Goal: Task Accomplishment & Management: Complete application form

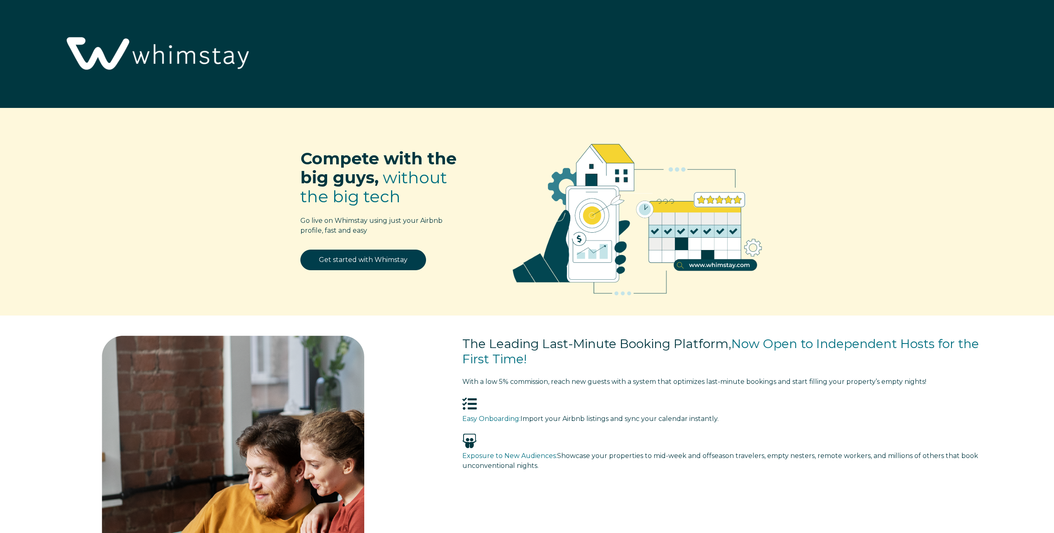
select select "US"
click at [376, 257] on link "Get started with Whimstay" at bounding box center [363, 260] width 126 height 21
select select "US"
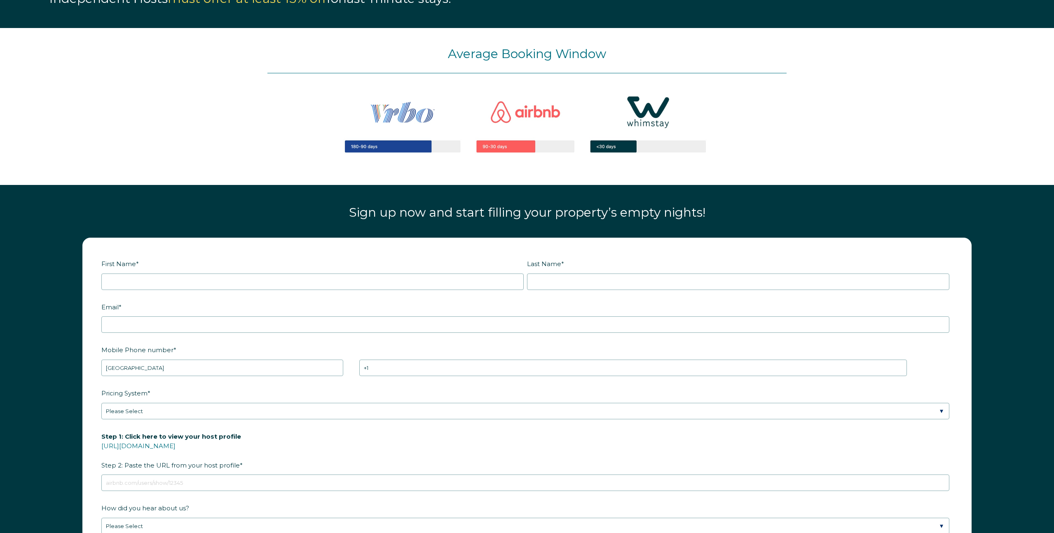
scroll to position [1112, 0]
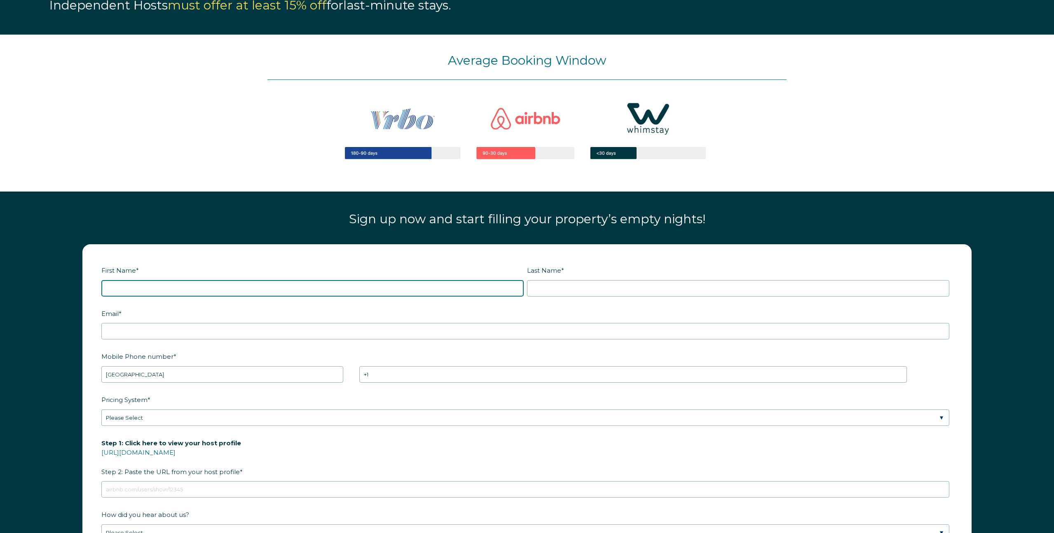
click at [315, 290] on input "First Name *" at bounding box center [312, 288] width 422 height 16
type input "[PERSON_NAME]"
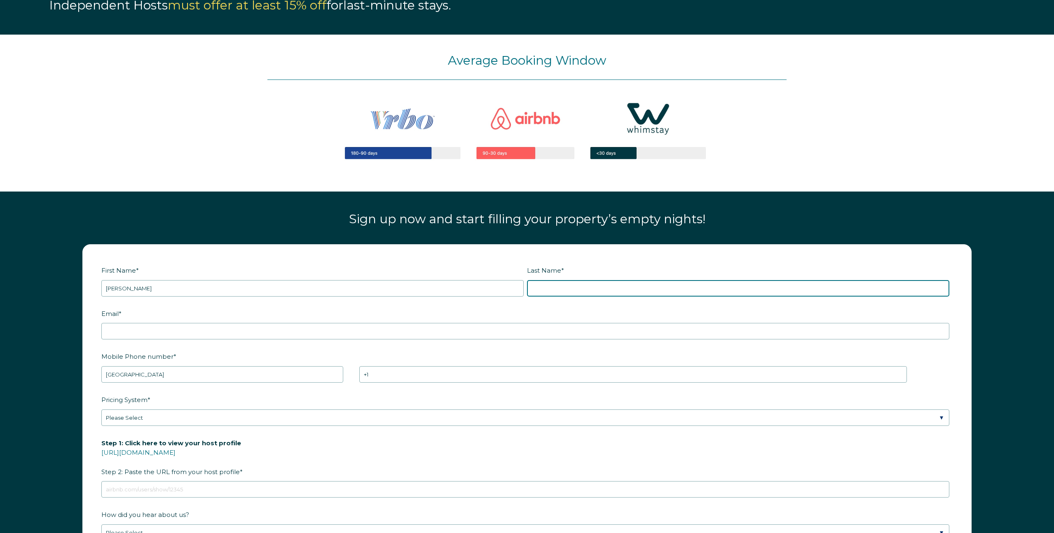
click at [601, 289] on input "Last Name *" at bounding box center [738, 288] width 422 height 16
type input "[PERSON_NAME]"
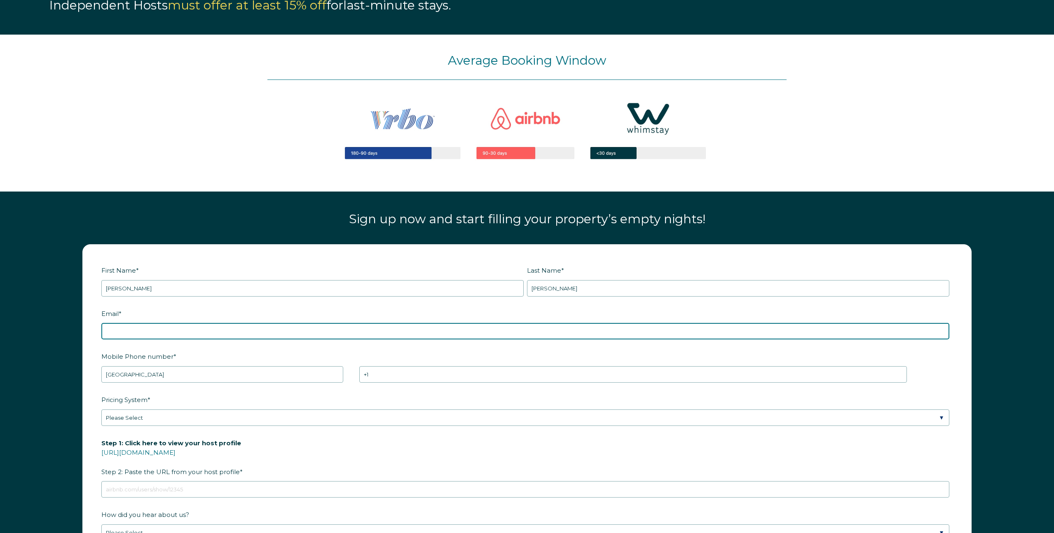
click at [288, 331] on input "Email *" at bounding box center [525, 331] width 848 height 16
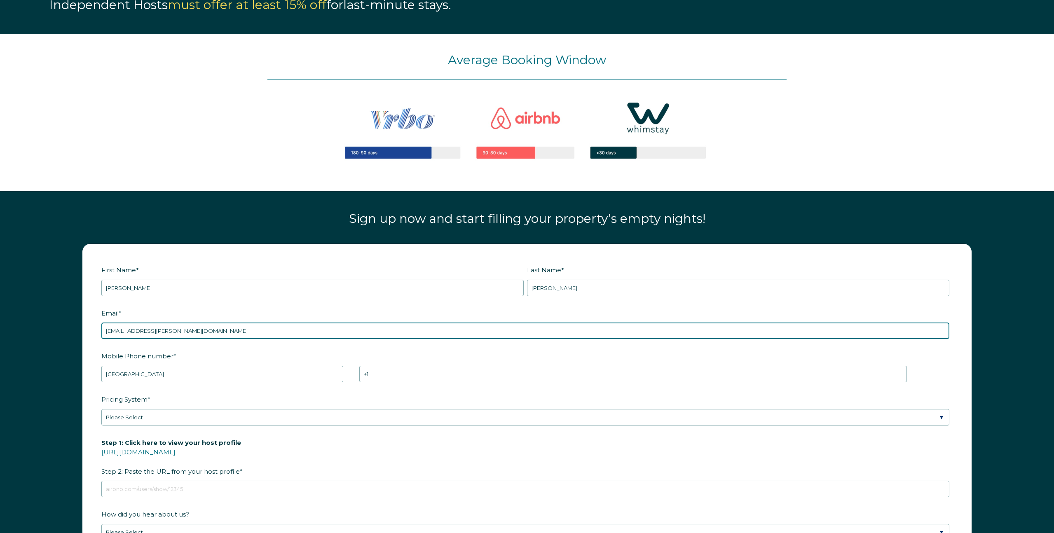
type input "[EMAIL_ADDRESS][PERSON_NAME][DOMAIN_NAME]"
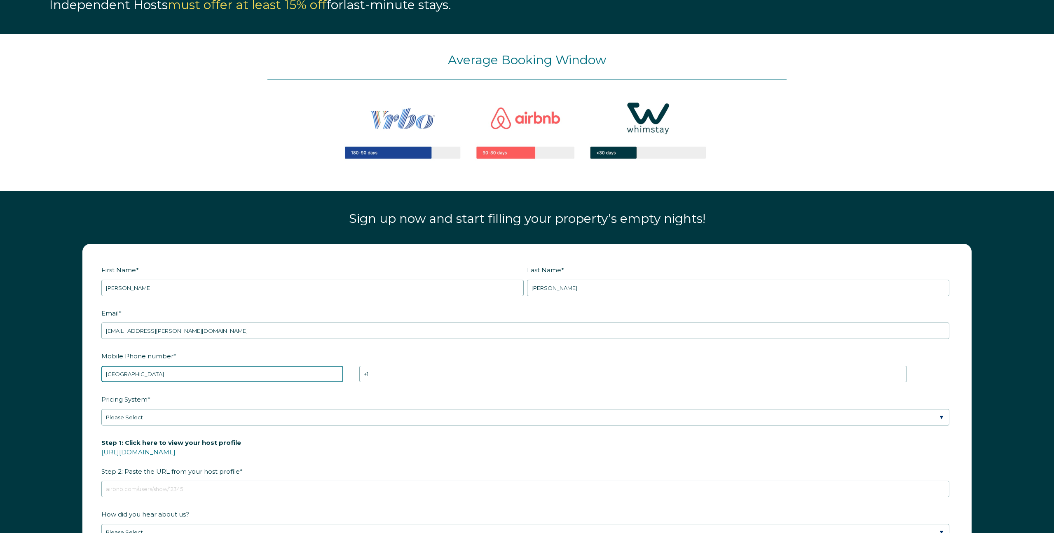
click at [241, 375] on select "* [GEOGRAPHIC_DATA] (‫[GEOGRAPHIC_DATA]‬‎) [GEOGRAPHIC_DATA] ([GEOGRAPHIC_DATA]…" at bounding box center [222, 374] width 242 height 16
click at [101, 366] on select "* [GEOGRAPHIC_DATA] (‫[GEOGRAPHIC_DATA]‬‎) [GEOGRAPHIC_DATA] ([GEOGRAPHIC_DATA]…" at bounding box center [222, 374] width 242 height 16
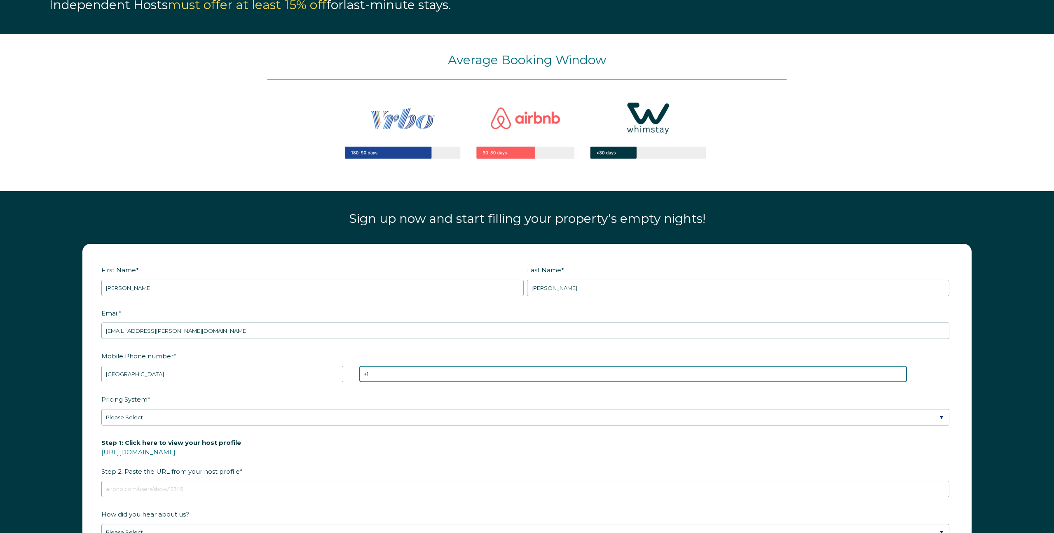
click at [404, 374] on input "+1" at bounding box center [633, 374] width 548 height 16
type input "[PHONE_NUMBER]"
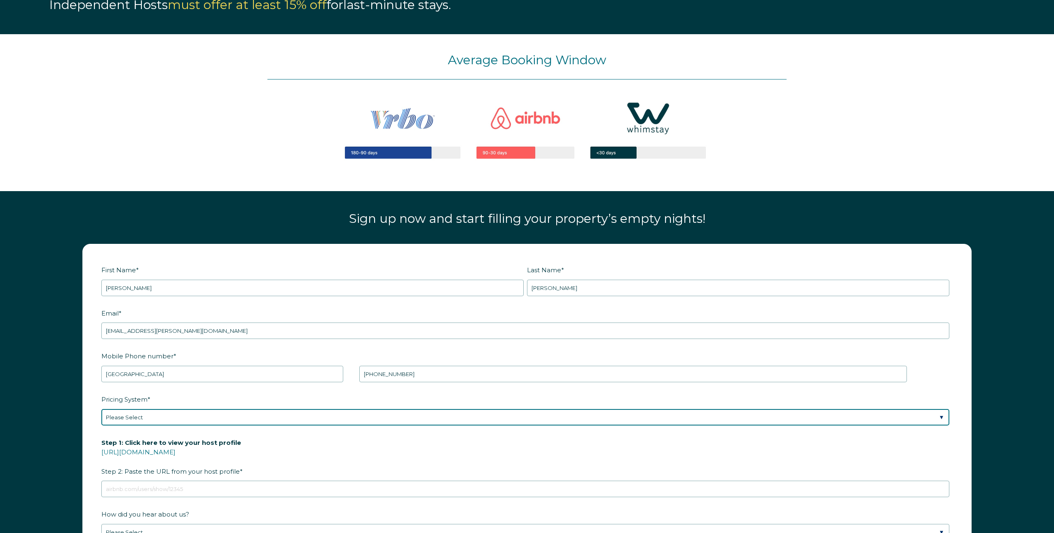
click at [351, 416] on select "Please Select Manual Airbnb Smart Pricing PriceLabs Wheelhouse Beyond Pricing 3…" at bounding box center [525, 417] width 848 height 16
select select "Dynamic"
click at [101, 409] on select "Please Select Manual Airbnb Smart Pricing PriceLabs Wheelhouse Beyond Pricing 3…" at bounding box center [525, 417] width 848 height 16
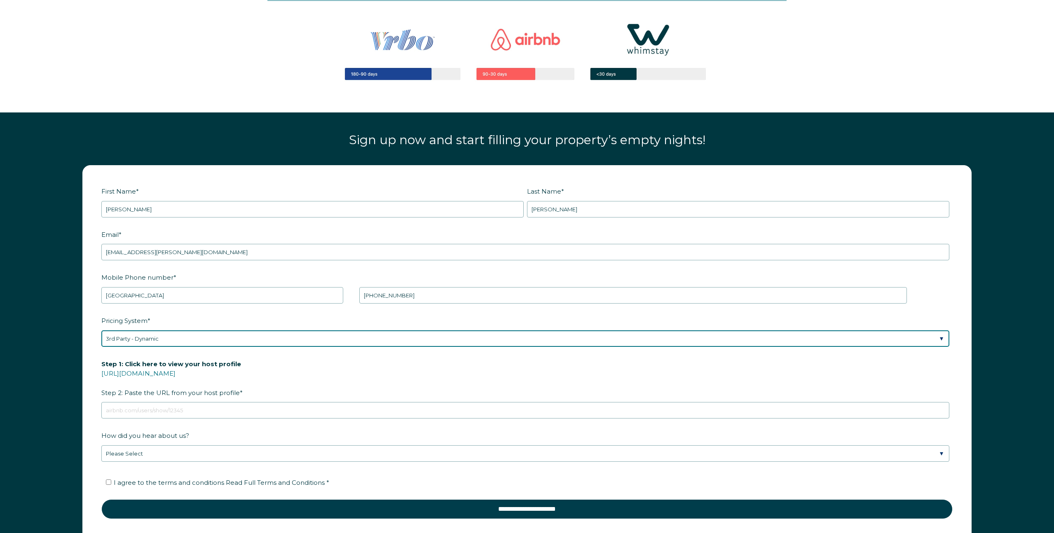
scroll to position [1201, 0]
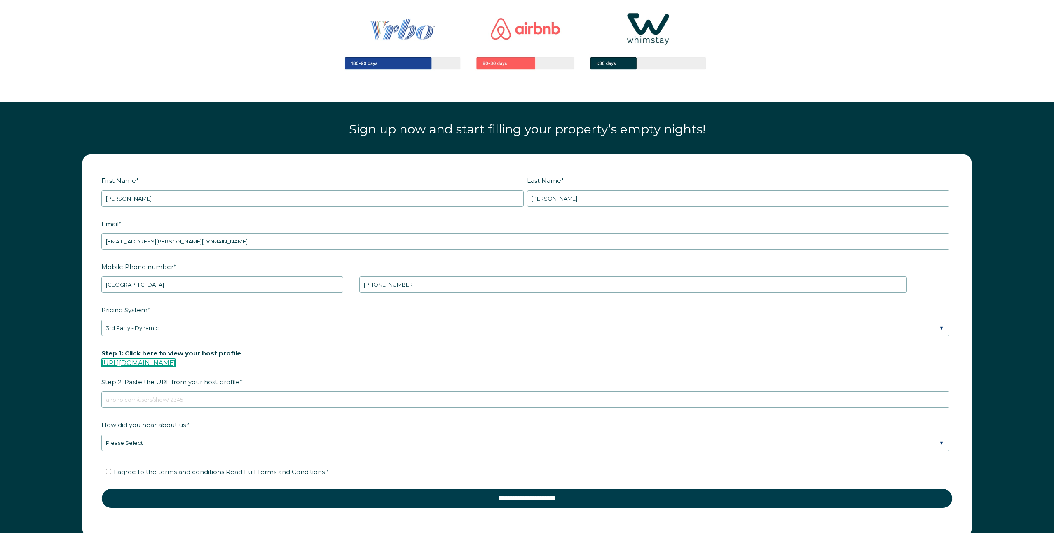
click at [175, 360] on link "[URL][DOMAIN_NAME]" at bounding box center [138, 363] width 74 height 8
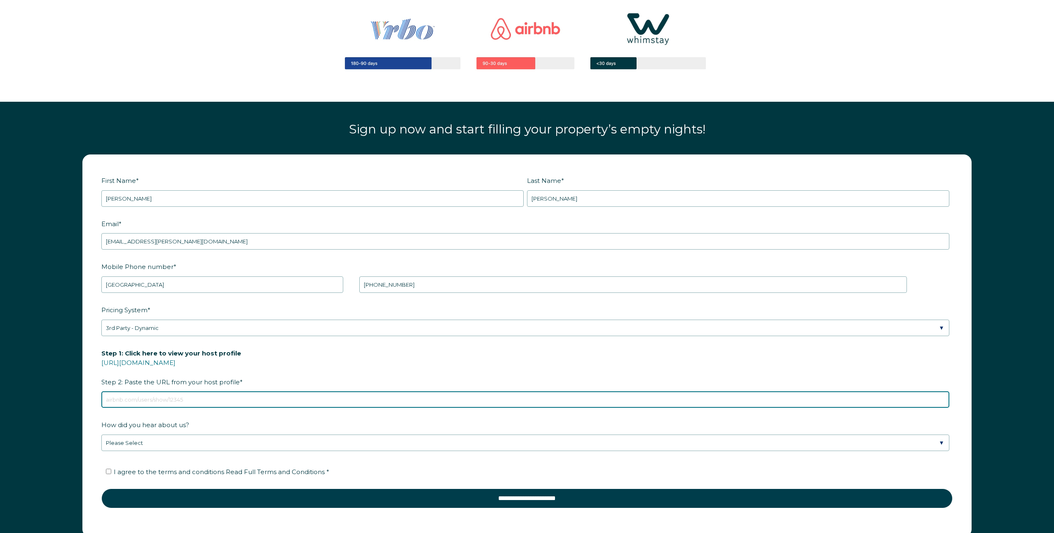
click at [190, 400] on input "Step 1: Click here to view your host profile [URL][DOMAIN_NAME] Step 2: Paste t…" at bounding box center [525, 399] width 848 height 16
paste input "[URL][DOMAIN_NAME]"
type input "[URL][DOMAIN_NAME]"
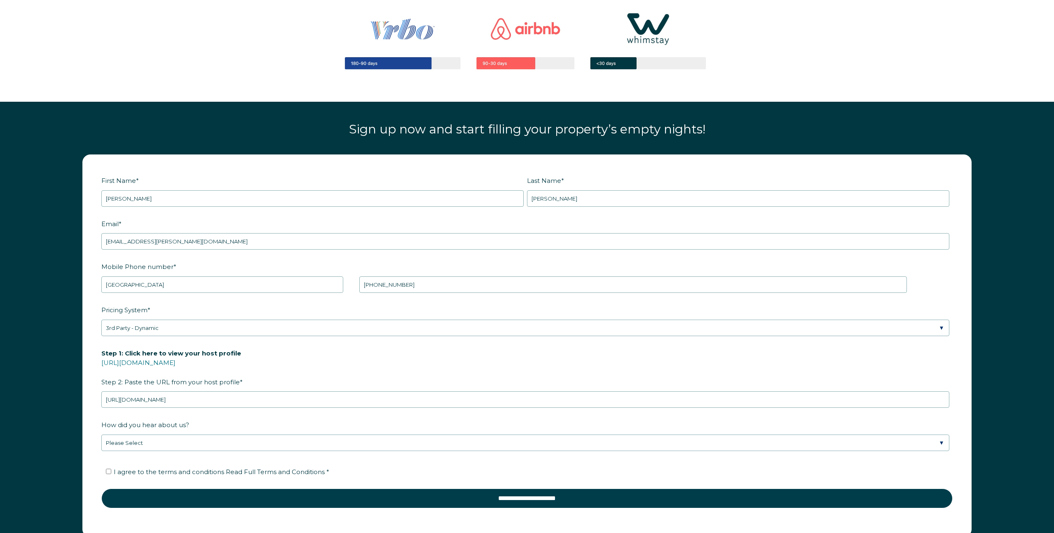
click at [37, 419] on div "First Name * [PERSON_NAME] Last Name * [PERSON_NAME] RBO Token Company ID Refer…" at bounding box center [527, 349] width 1054 height 407
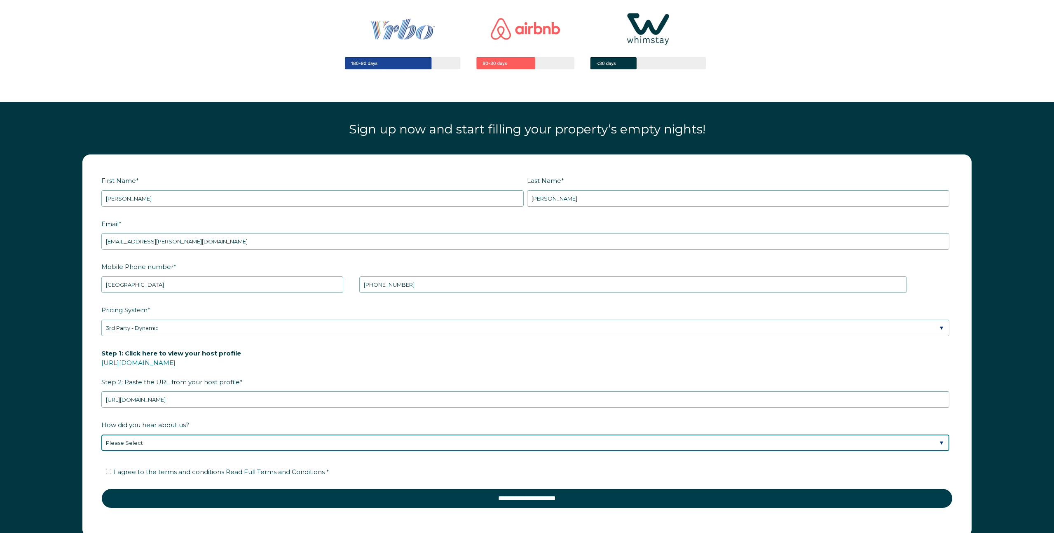
click at [195, 436] on select "Please Select Discovered Whimstay at an event or conference Found Whimstay thro…" at bounding box center [525, 443] width 848 height 16
click at [101, 435] on select "Please Select Discovered Whimstay at an event or conference Found Whimstay thro…" at bounding box center [525, 443] width 848 height 16
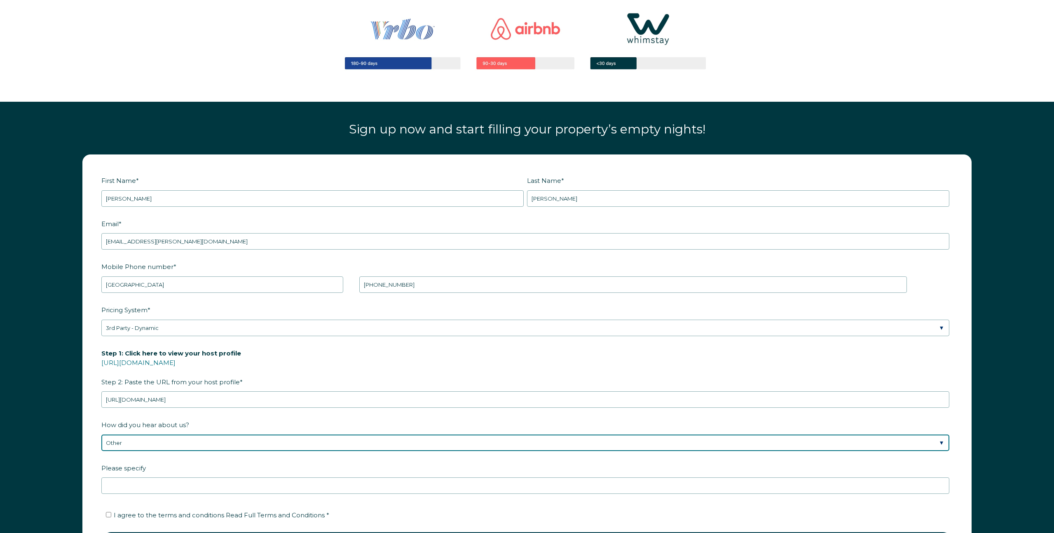
click at [146, 443] on select "Please Select Discovered Whimstay at an event or conference Found Whimstay thro…" at bounding box center [525, 443] width 848 height 16
select select "Google Search"
click at [101, 435] on select "Please Select Discovered Whimstay at an event or conference Found Whimstay thro…" at bounding box center [525, 443] width 848 height 16
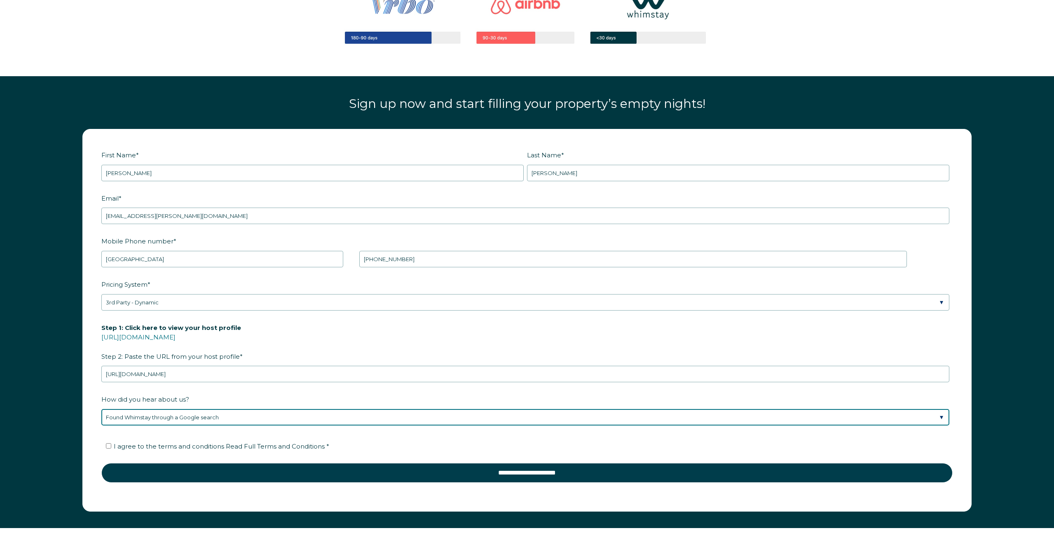
scroll to position [1228, 0]
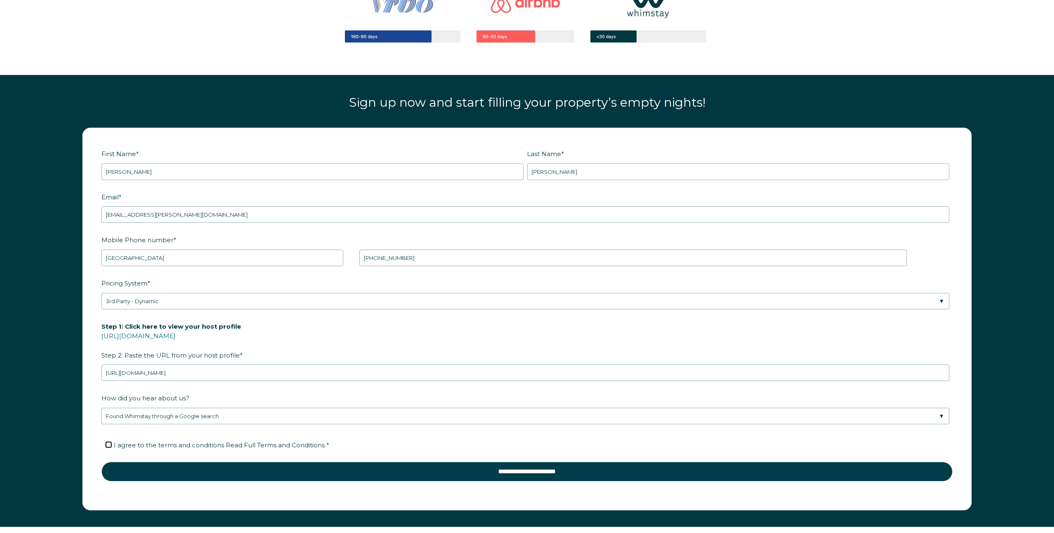
click at [109, 443] on input "I agree to the terms and conditions Read Full Terms and Conditions *" at bounding box center [108, 444] width 5 height 5
checkbox input "true"
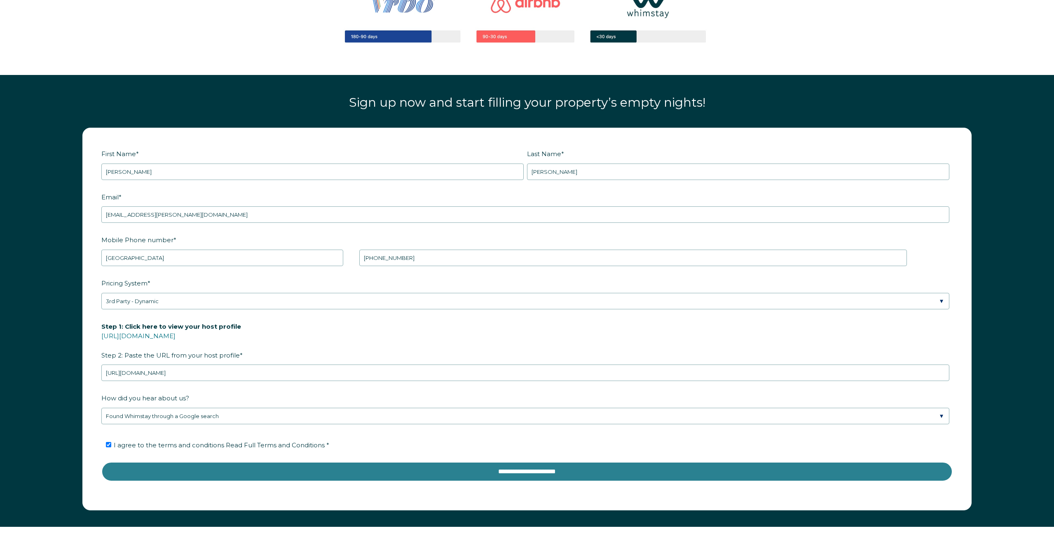
click at [347, 469] on input "**********" at bounding box center [526, 472] width 851 height 20
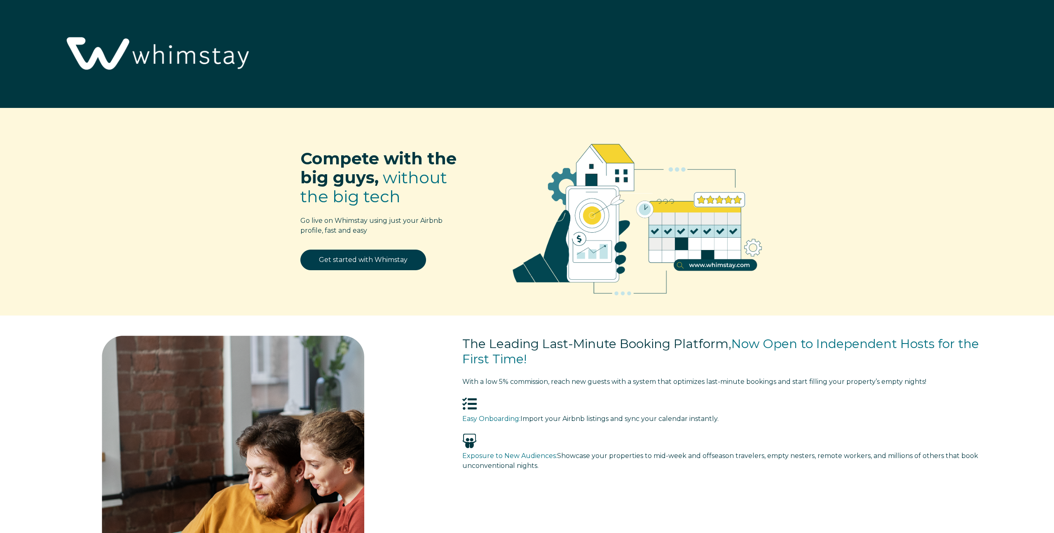
select select "US"
